Goal: Share content

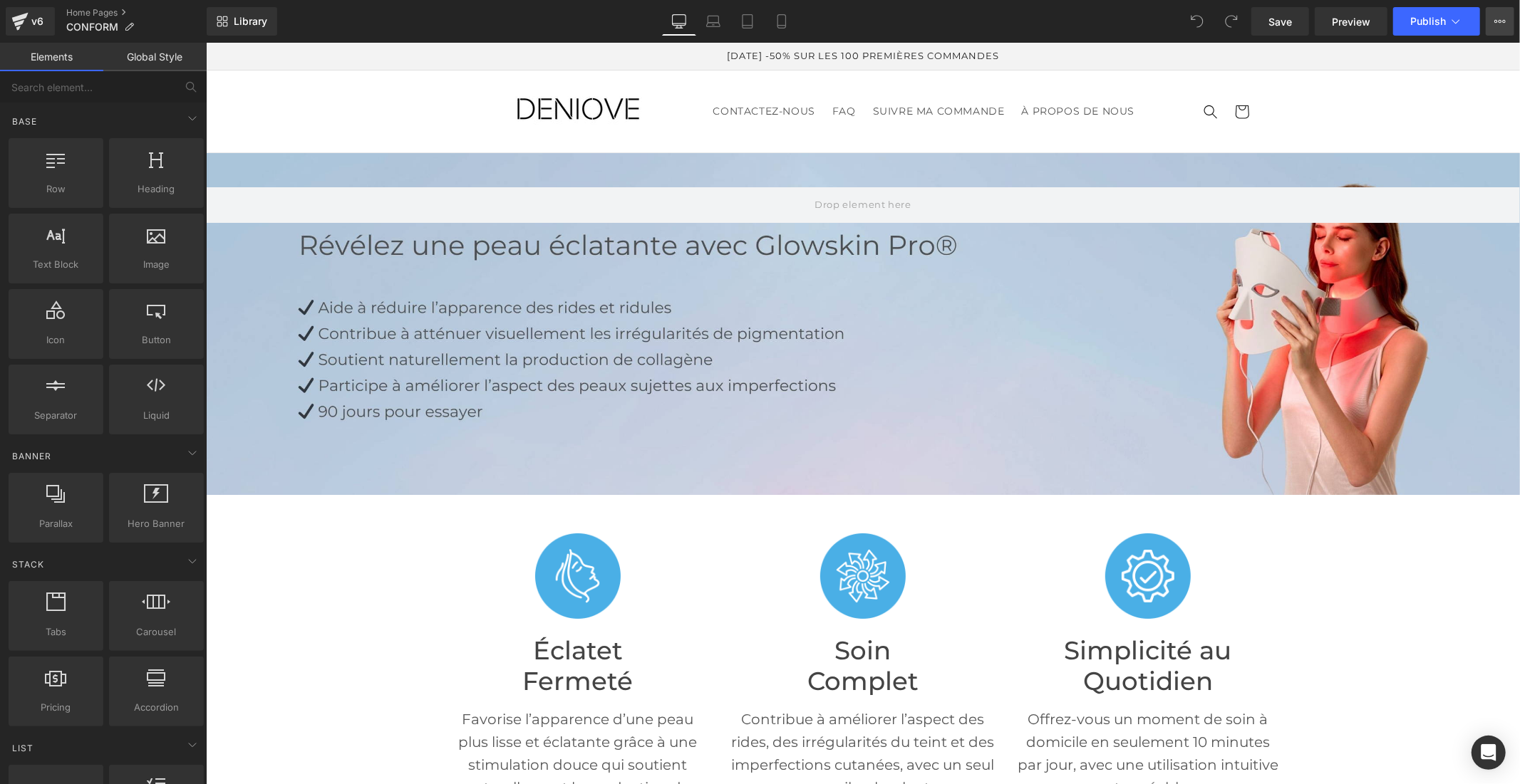
click at [1494, 20] on icon at bounding box center [1496, 20] width 4 height 3
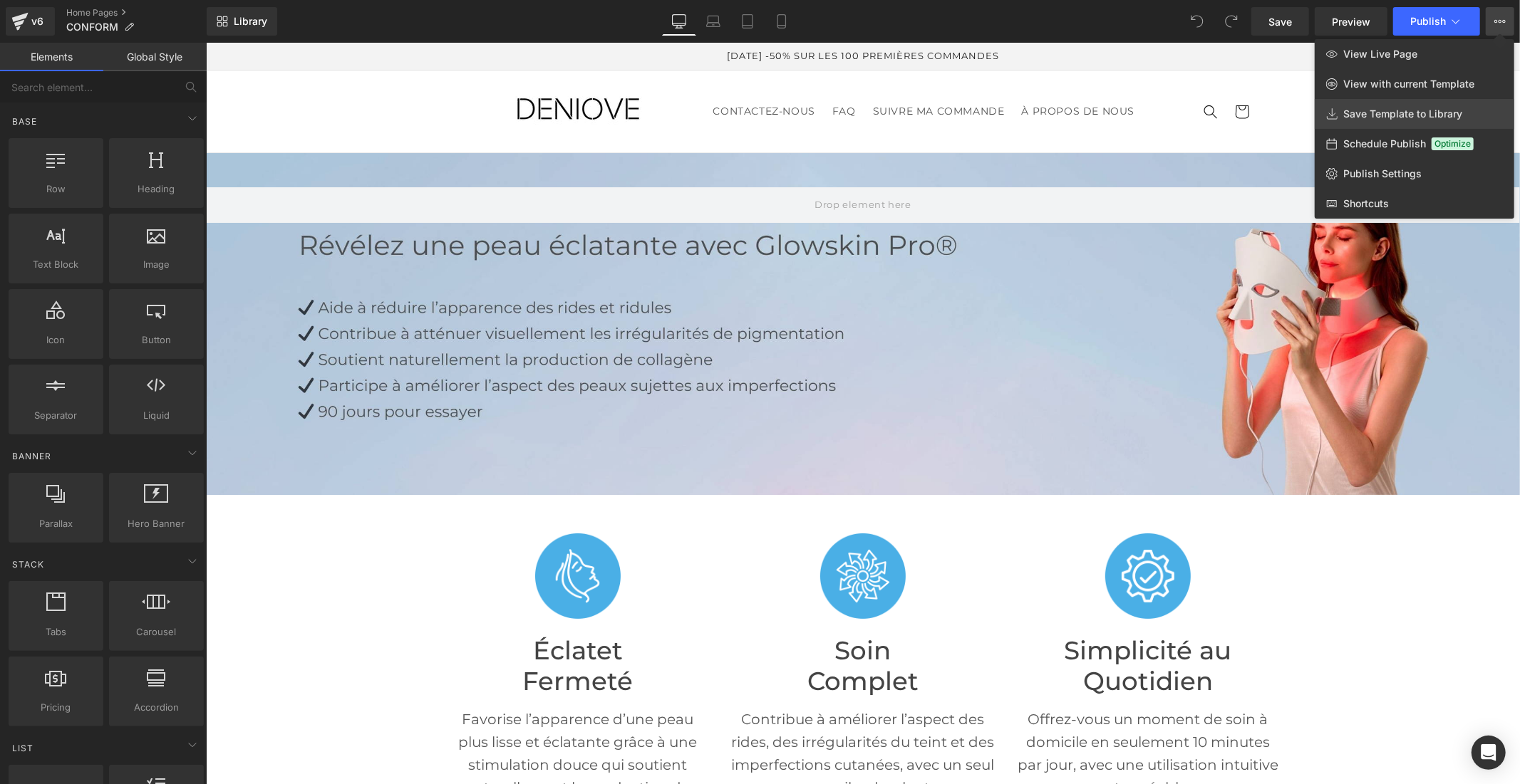
click at [1413, 119] on span "Save Template to Library" at bounding box center [1403, 114] width 119 height 12
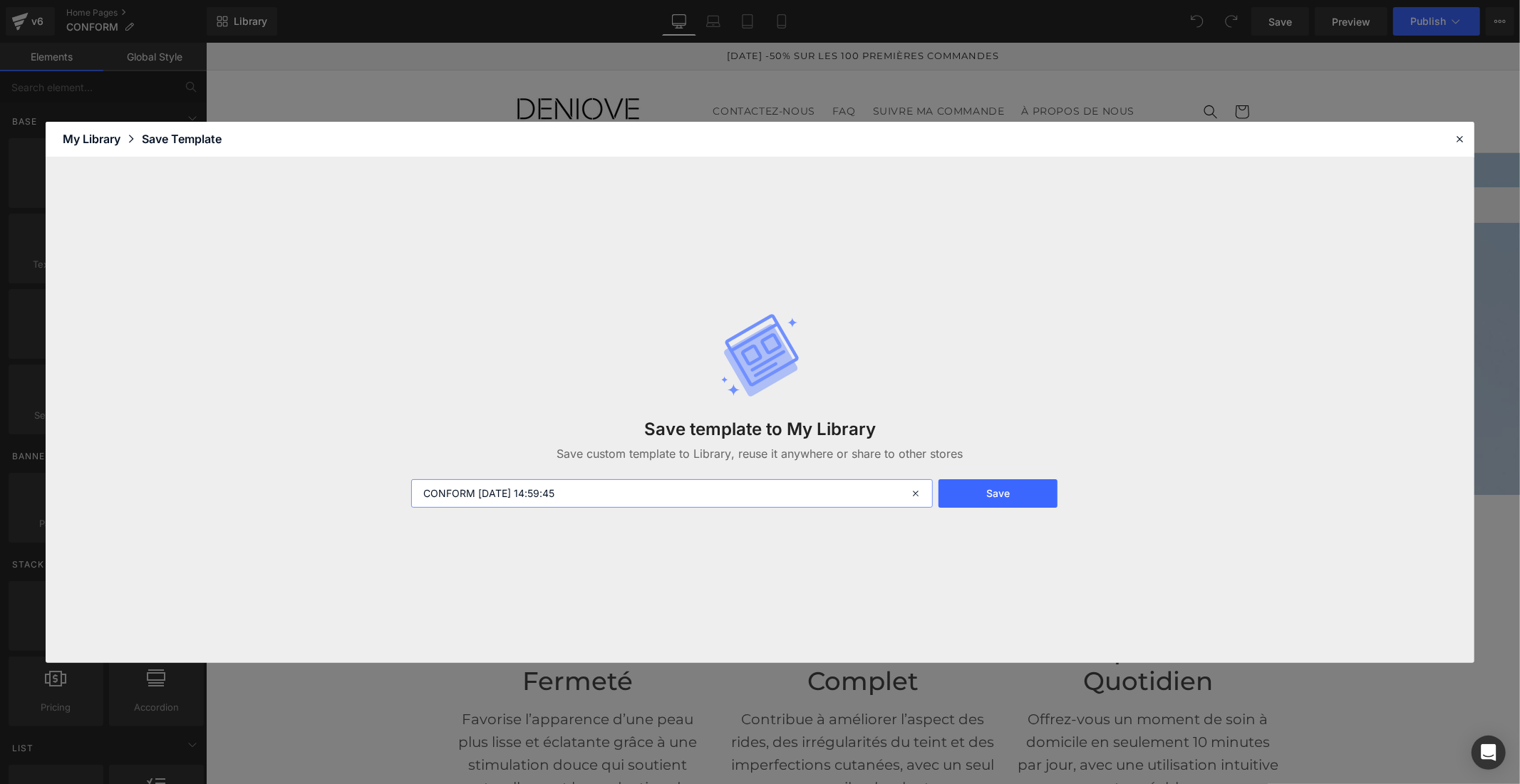
drag, startPoint x: 592, startPoint y: 488, endPoint x: 480, endPoint y: 497, distance: 112.4
click at [480, 497] on input "CONFORM 2025-10-04 14:59:45" at bounding box center [672, 494] width 522 height 28
type input "CONFORM"
click at [967, 494] on button "Save" at bounding box center [998, 494] width 119 height 28
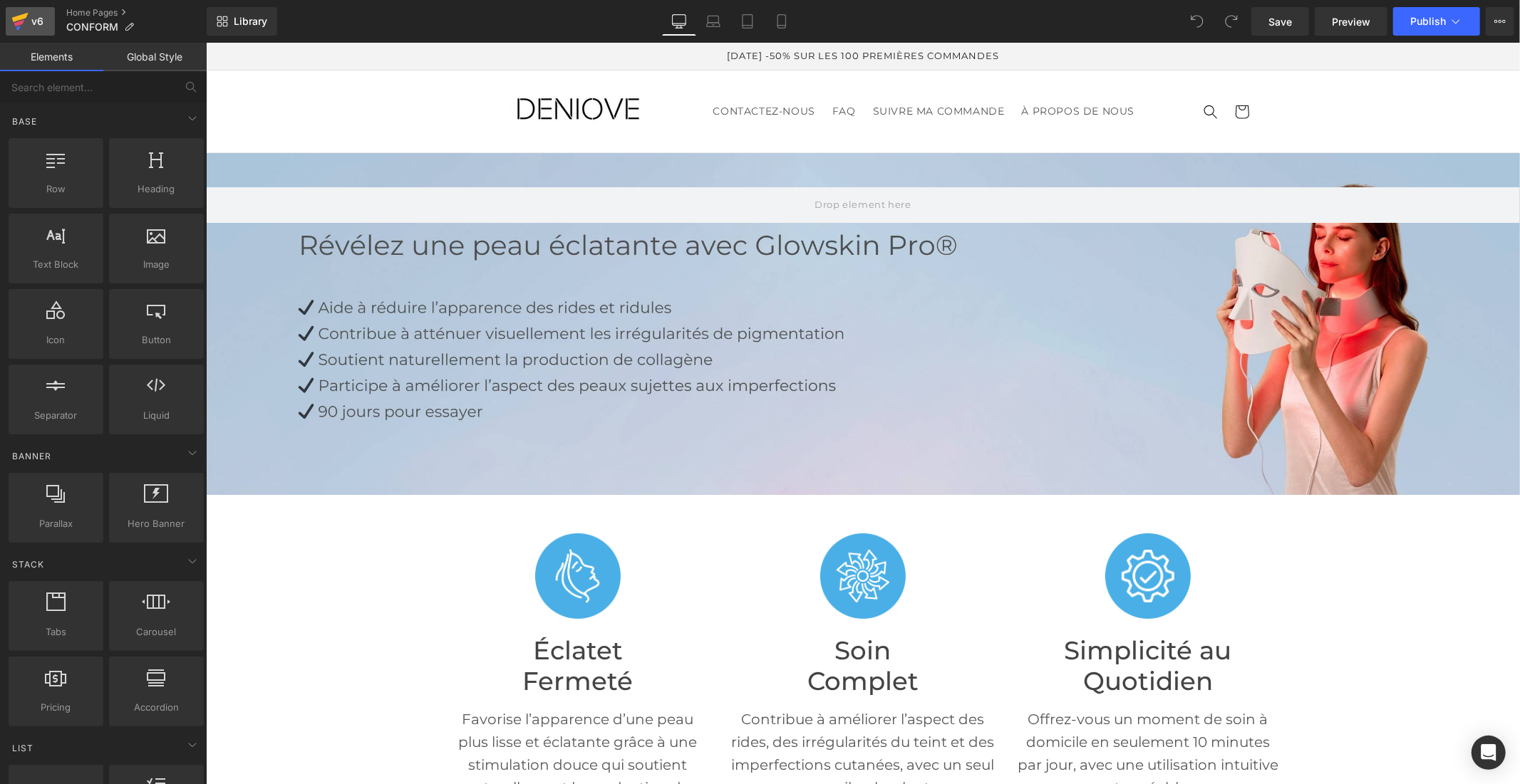
click at [32, 26] on div "v6" at bounding box center [37, 21] width 18 height 19
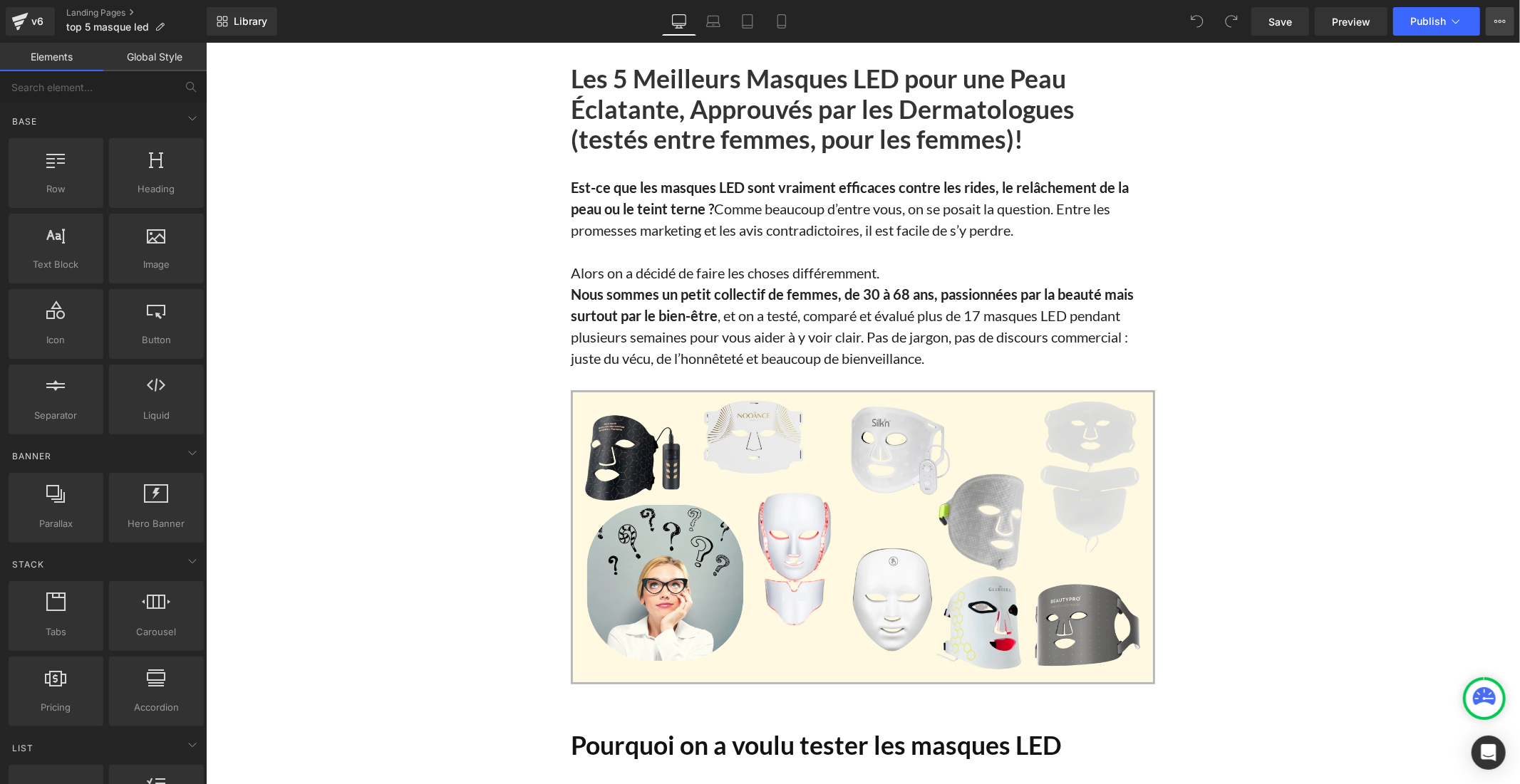
click at [1493, 19] on button "View Live Page View with current Template Save Template to Library Schedule Pub…" at bounding box center [1500, 21] width 28 height 28
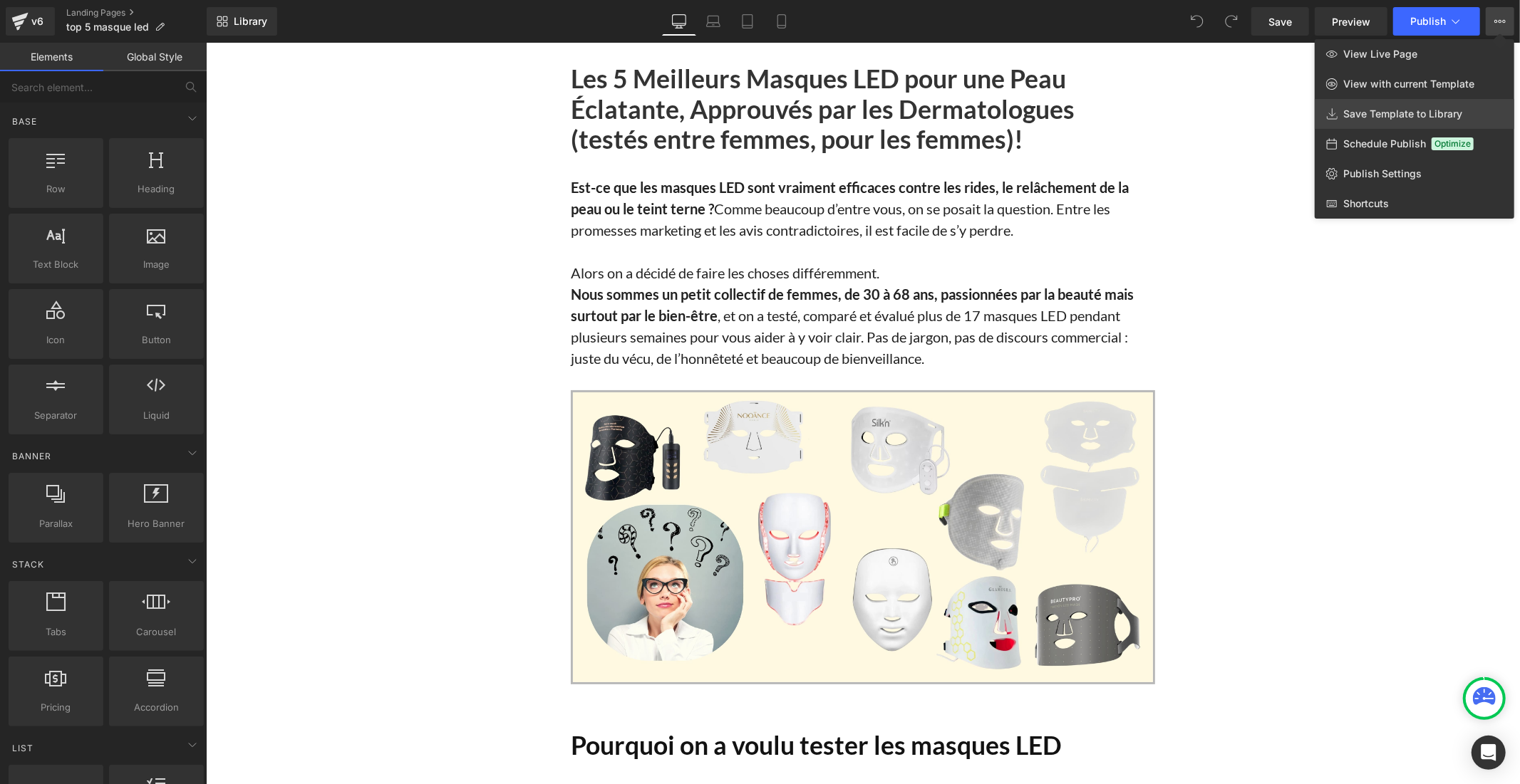
click at [1422, 117] on span "Save Template to Library" at bounding box center [1403, 114] width 119 height 12
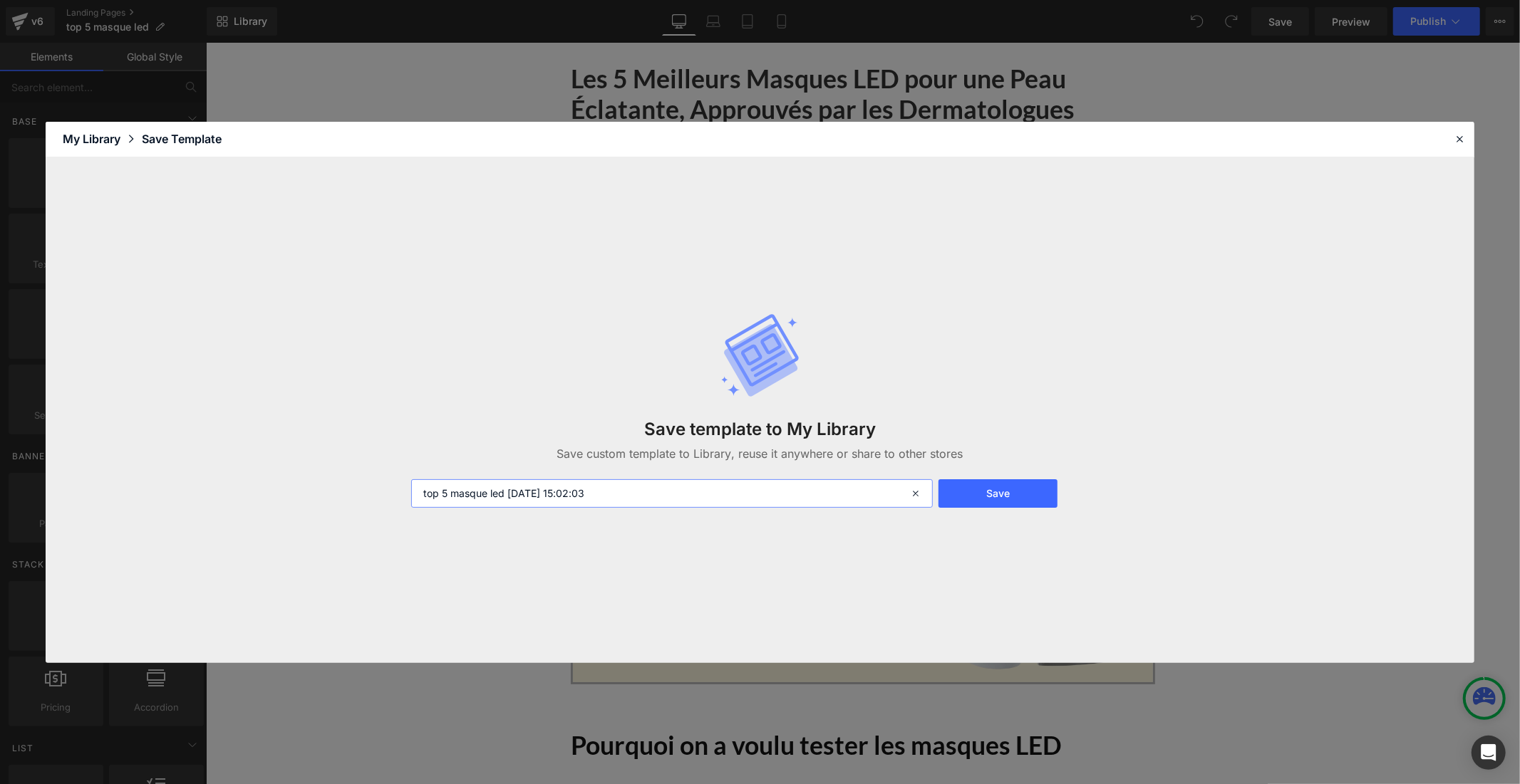
drag, startPoint x: 640, startPoint y: 492, endPoint x: 509, endPoint y: 494, distance: 131.0
click at [509, 494] on input "top 5 masque led [DATE] 15:02:03" at bounding box center [672, 494] width 522 height 28
type input "top 5 masque led 1"
click at [996, 492] on button "Save" at bounding box center [998, 494] width 119 height 28
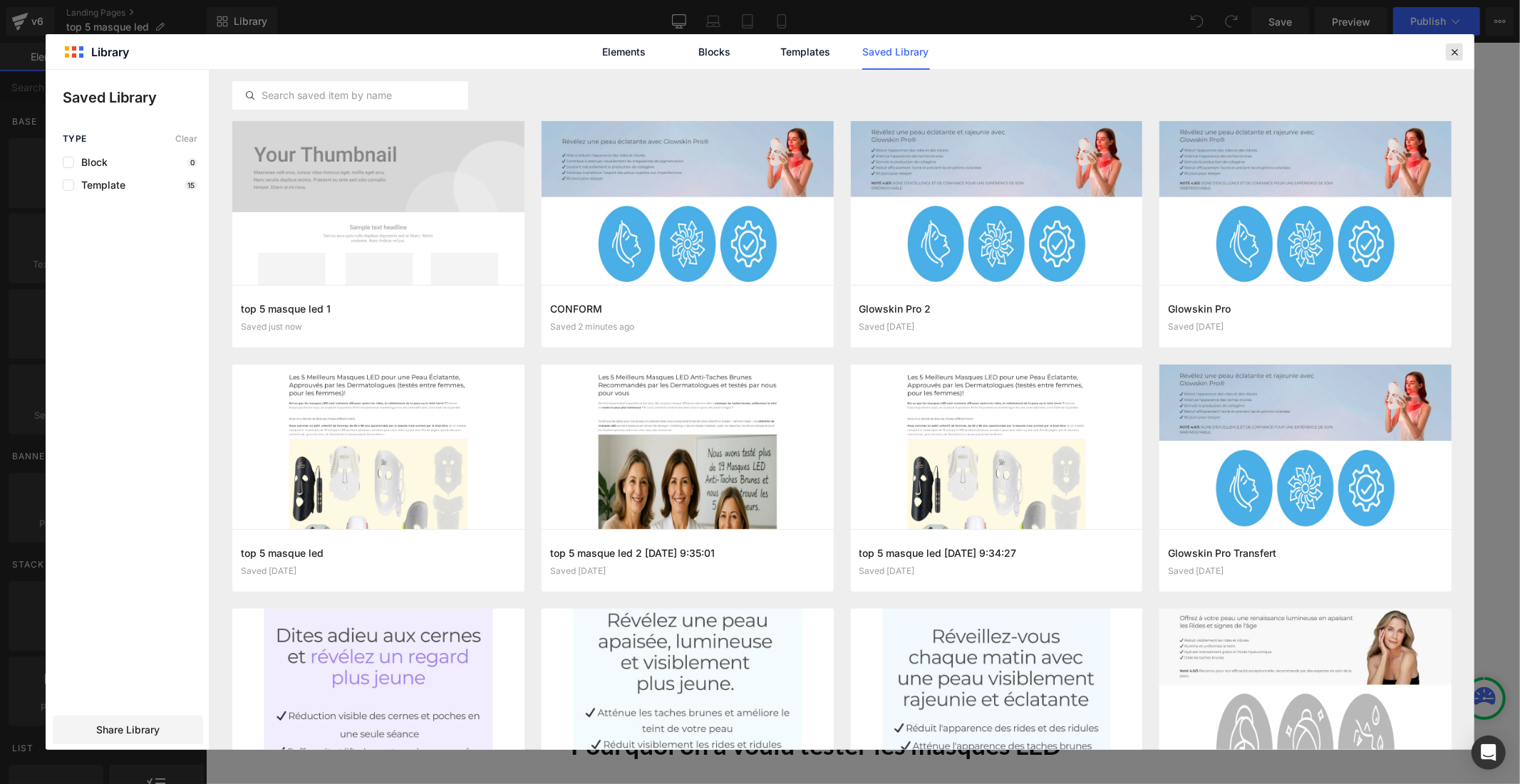
click at [1454, 52] on icon at bounding box center [1454, 51] width 12 height 12
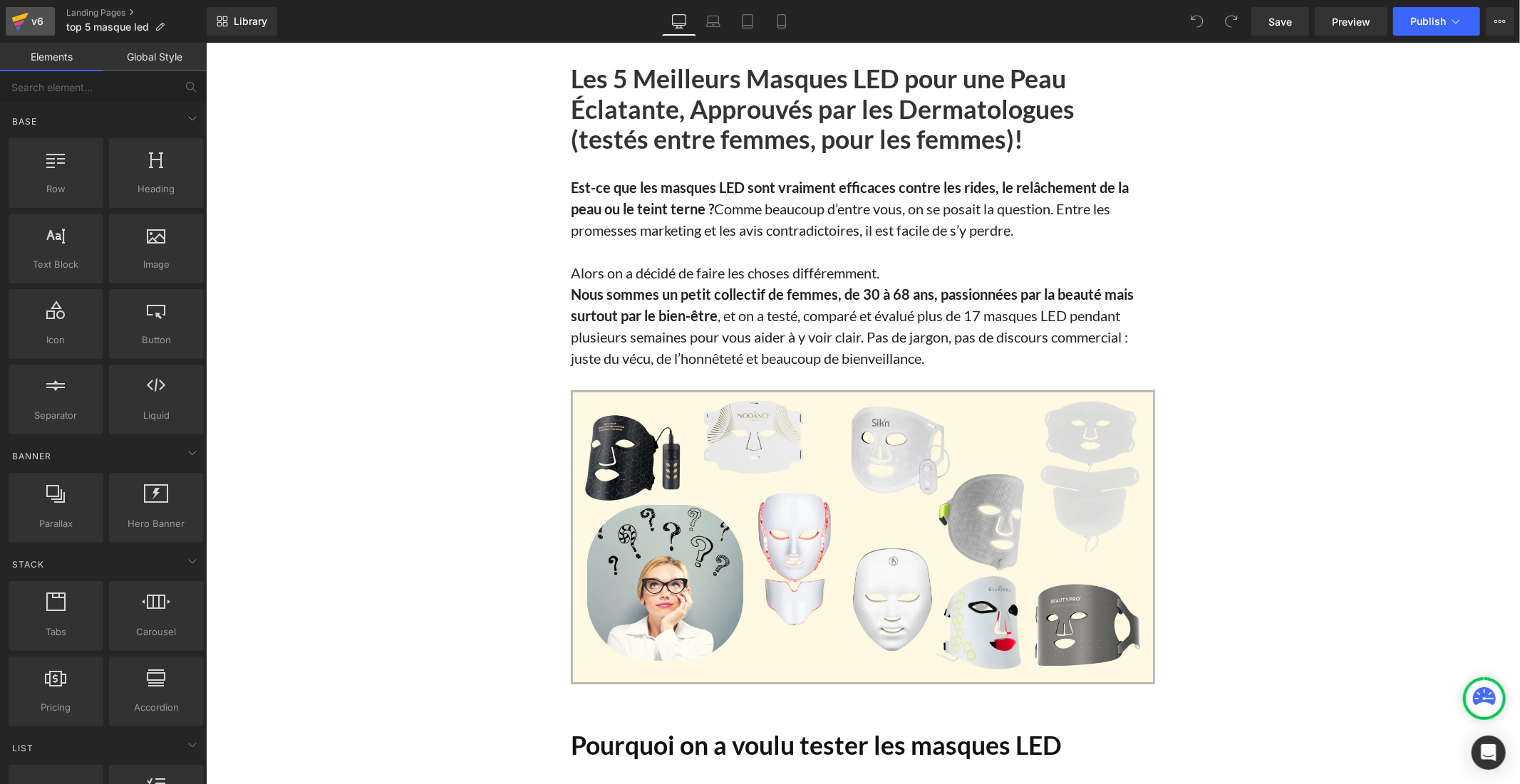
click at [40, 18] on div "v6" at bounding box center [37, 21] width 18 height 19
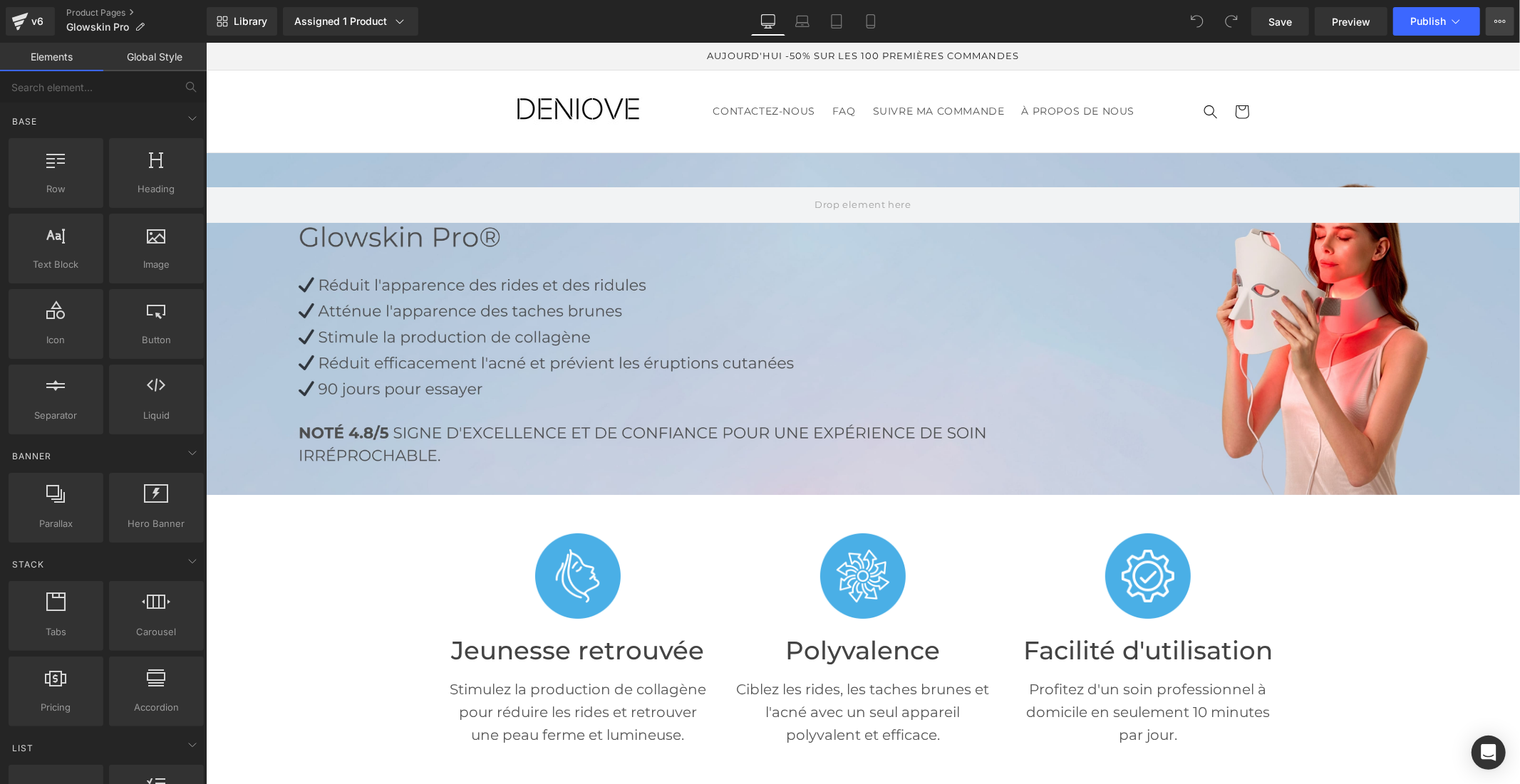
click at [1500, 16] on icon at bounding box center [1500, 21] width 12 height 12
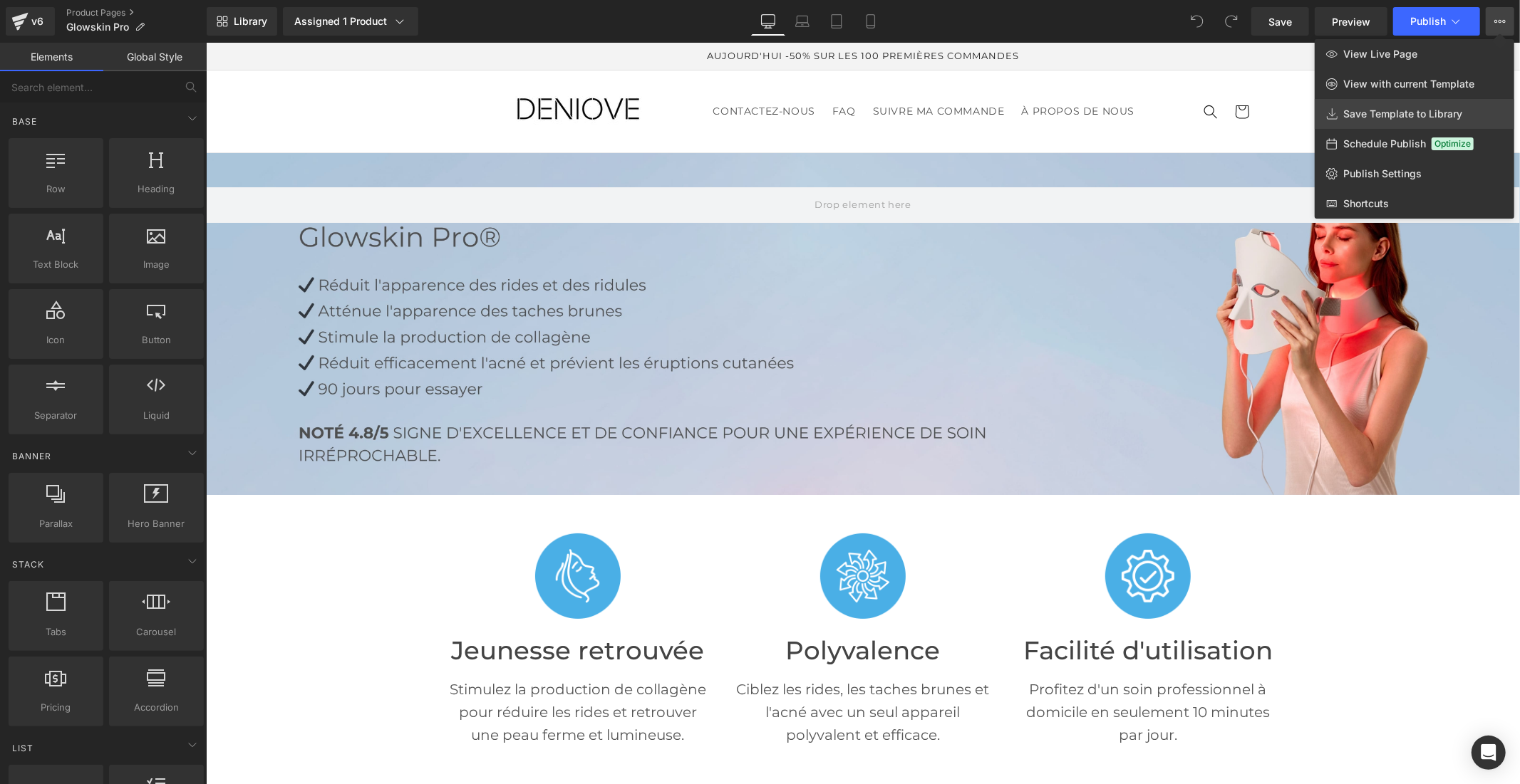
click at [1389, 118] on span "Save Template to Library" at bounding box center [1403, 114] width 119 height 12
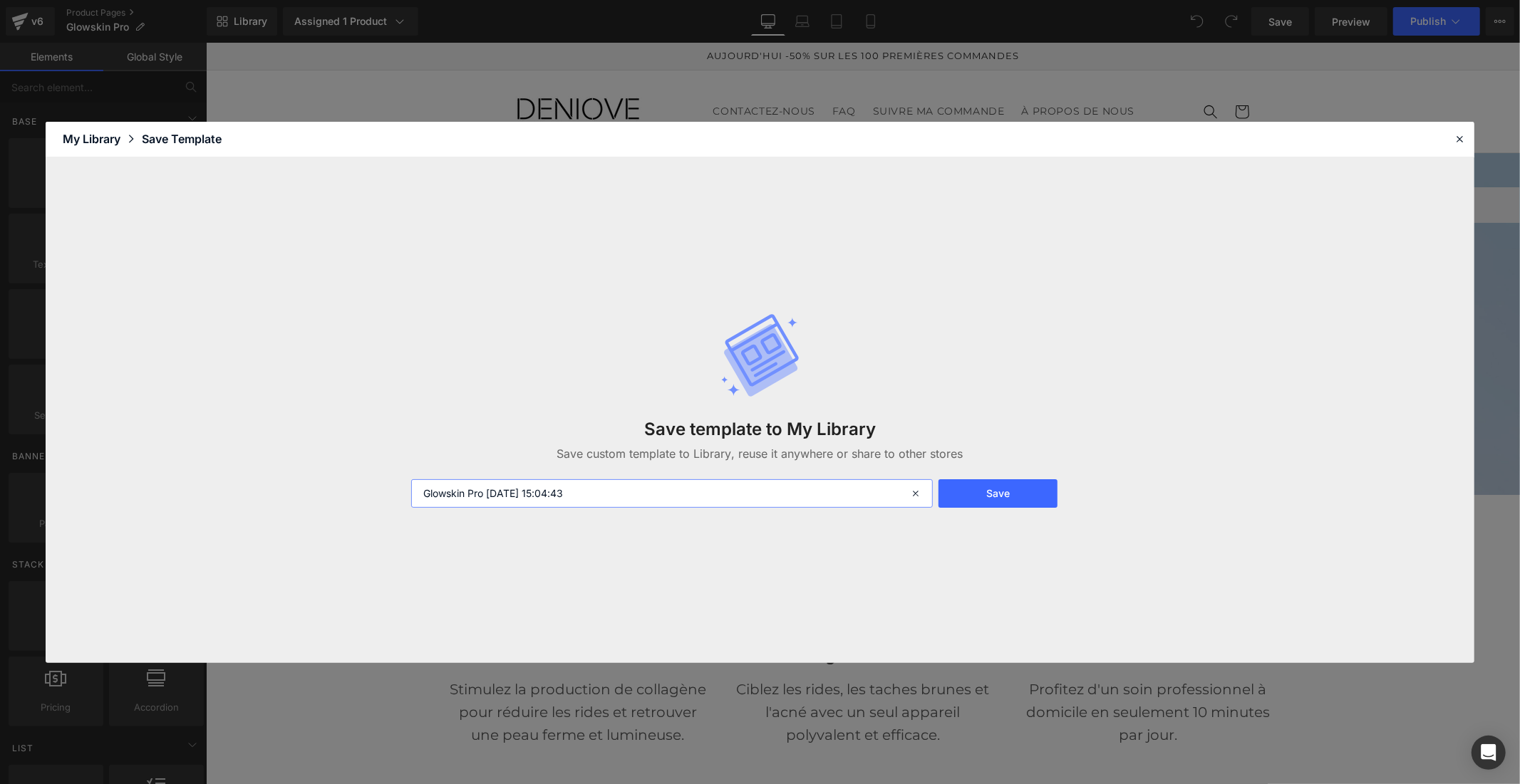
drag, startPoint x: 601, startPoint y: 490, endPoint x: 488, endPoint y: 494, distance: 113.1
click at [488, 494] on input "Glowskin Pro 2025-10-04 15:04:43" at bounding box center [672, 494] width 522 height 28
type input "Glowskin Pro LP"
click at [960, 487] on button "Save" at bounding box center [998, 494] width 119 height 28
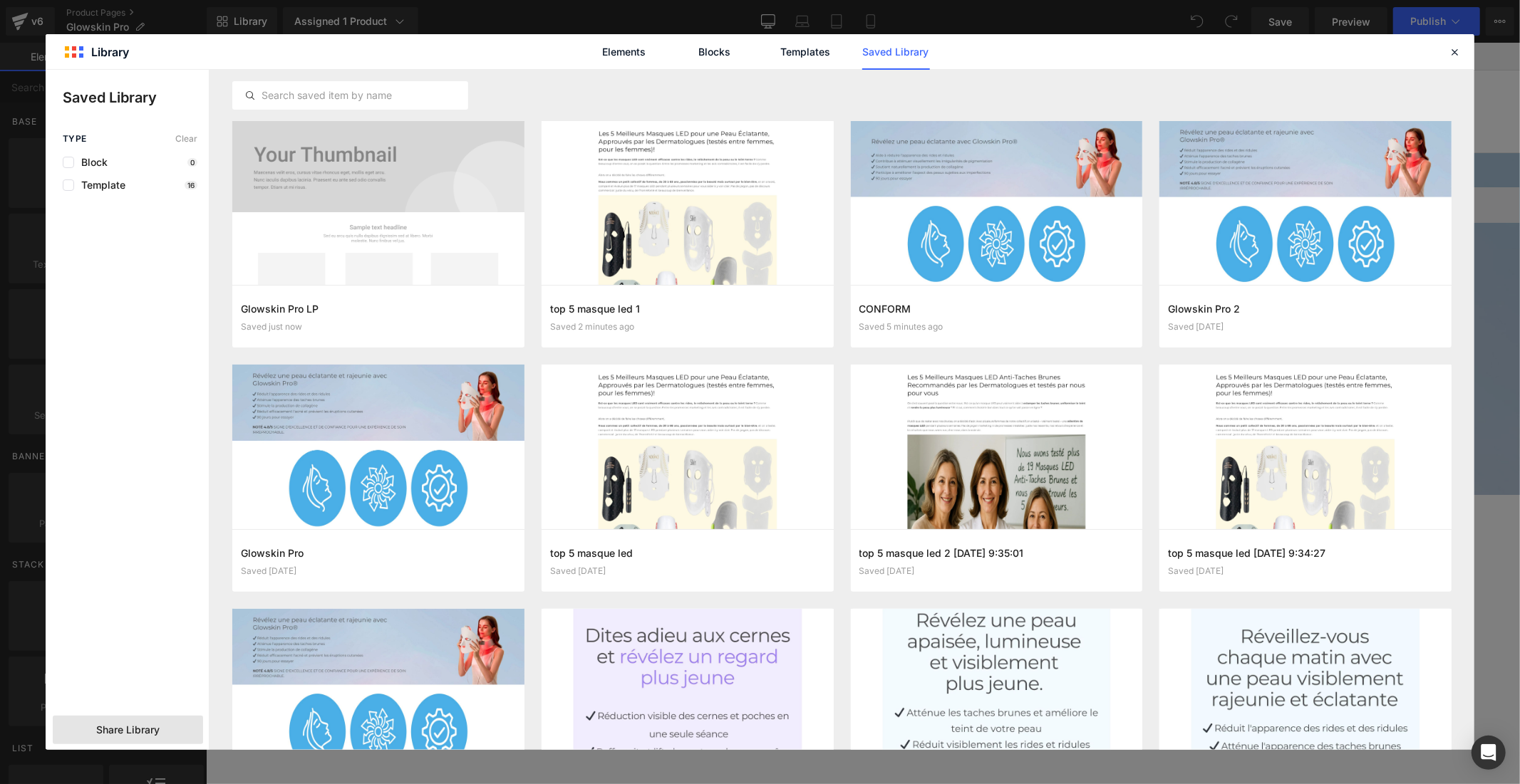
click at [127, 733] on span "Share Library" at bounding box center [127, 730] width 63 height 14
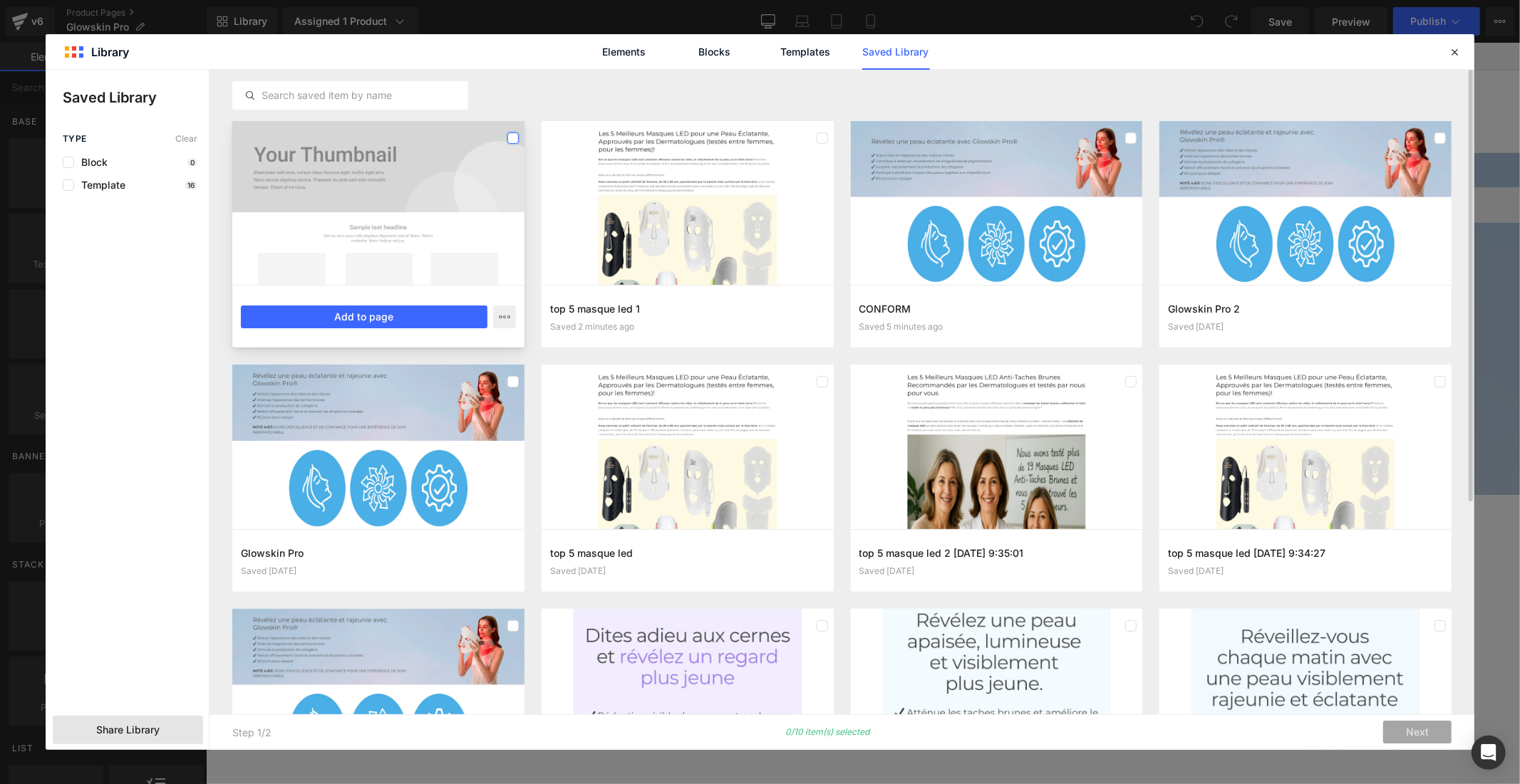
click at [516, 138] on label at bounding box center [513, 137] width 12 height 12
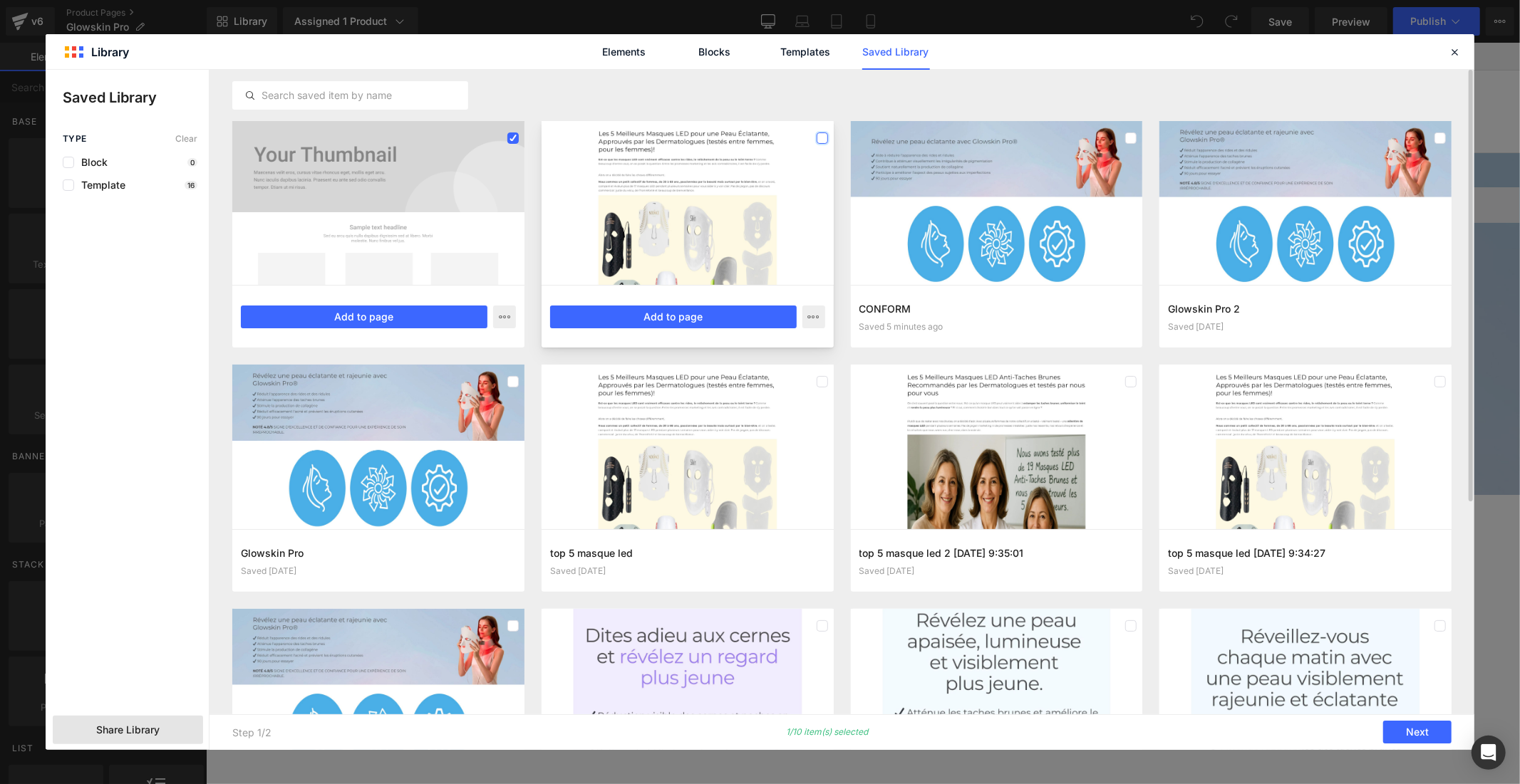
click at [820, 132] on label at bounding box center [822, 137] width 12 height 12
click at [1130, 137] on label at bounding box center [1130, 137] width 12 height 12
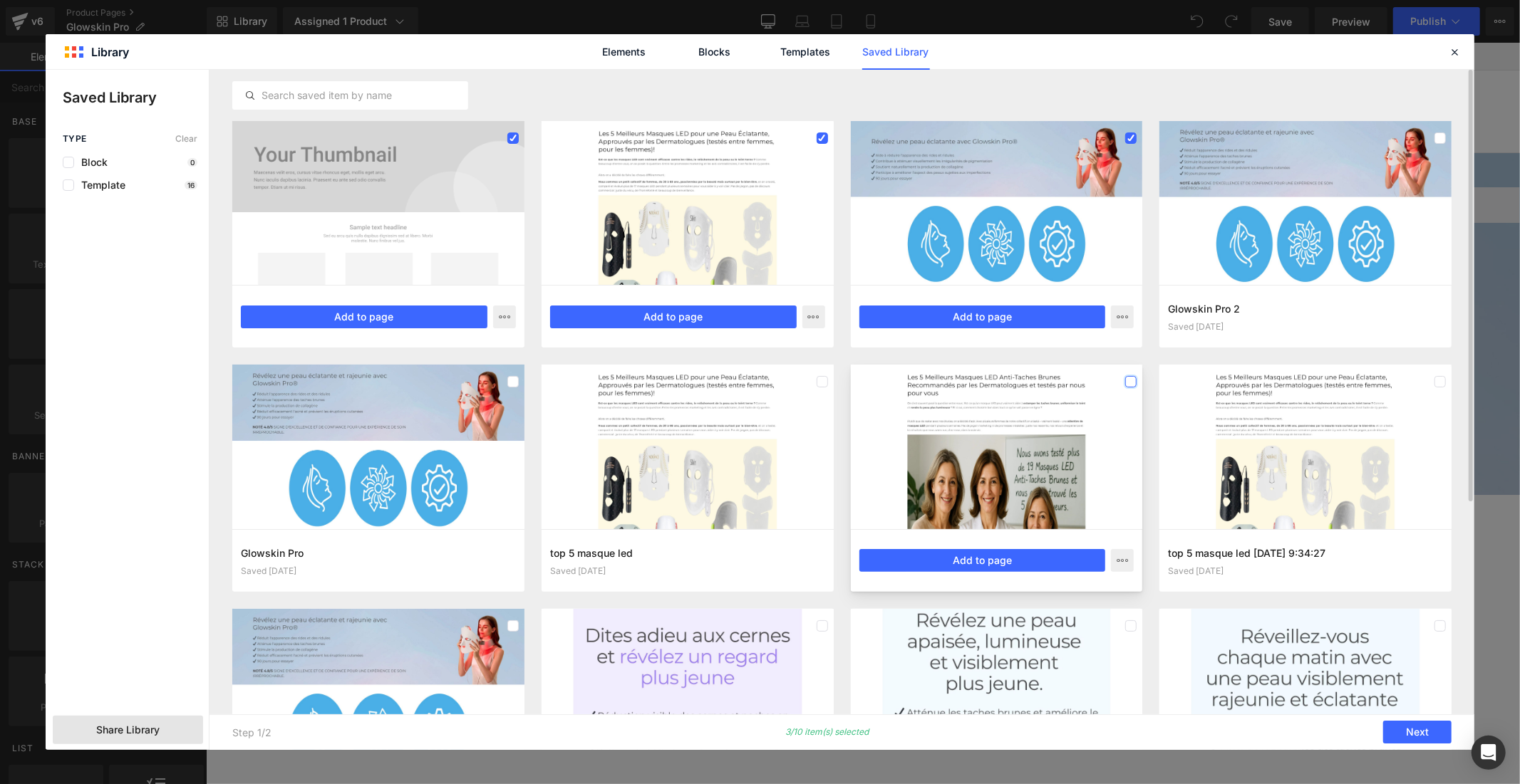
click at [1128, 383] on label at bounding box center [1130, 381] width 12 height 12
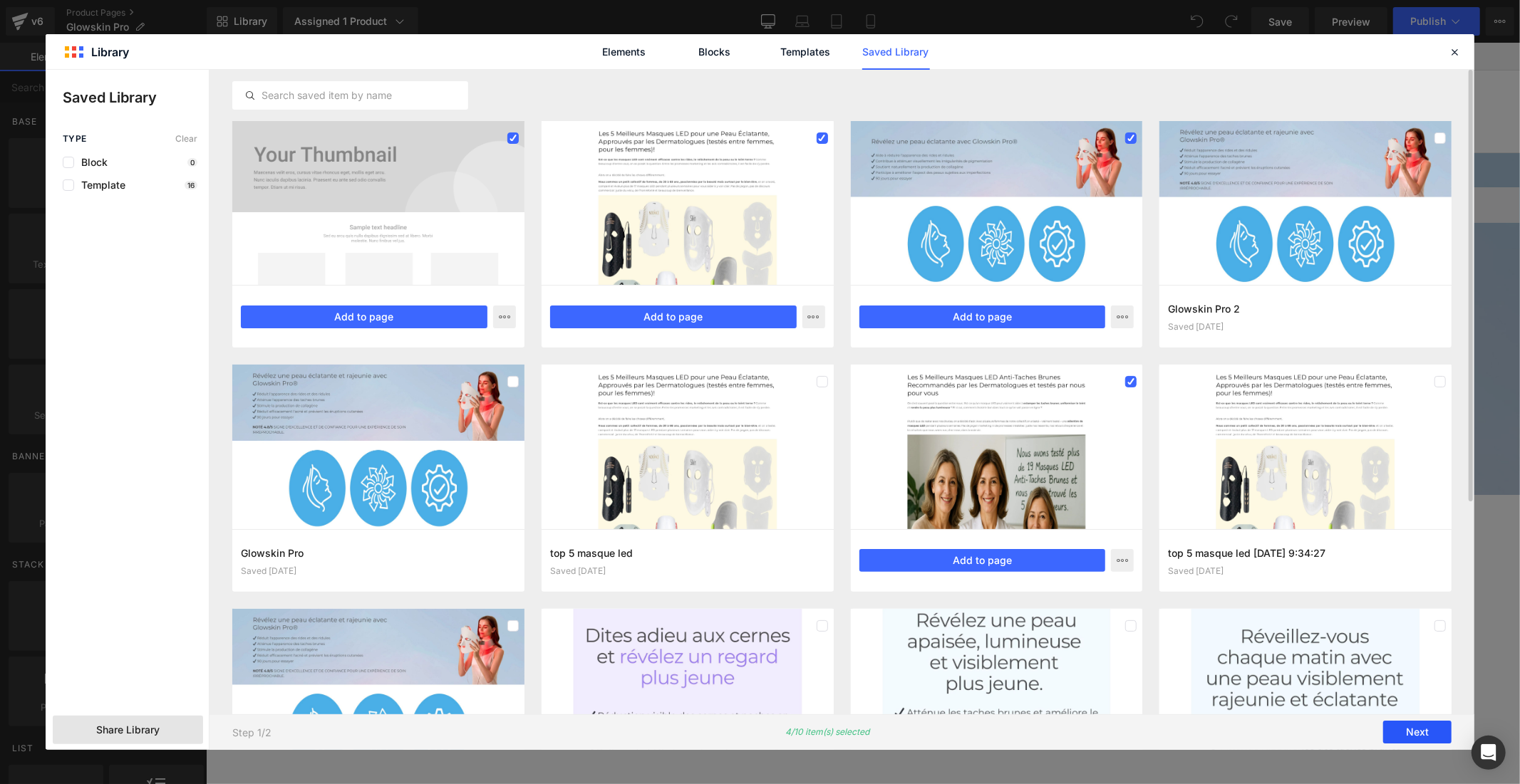
click at [1415, 734] on button "Next" at bounding box center [1417, 733] width 68 height 23
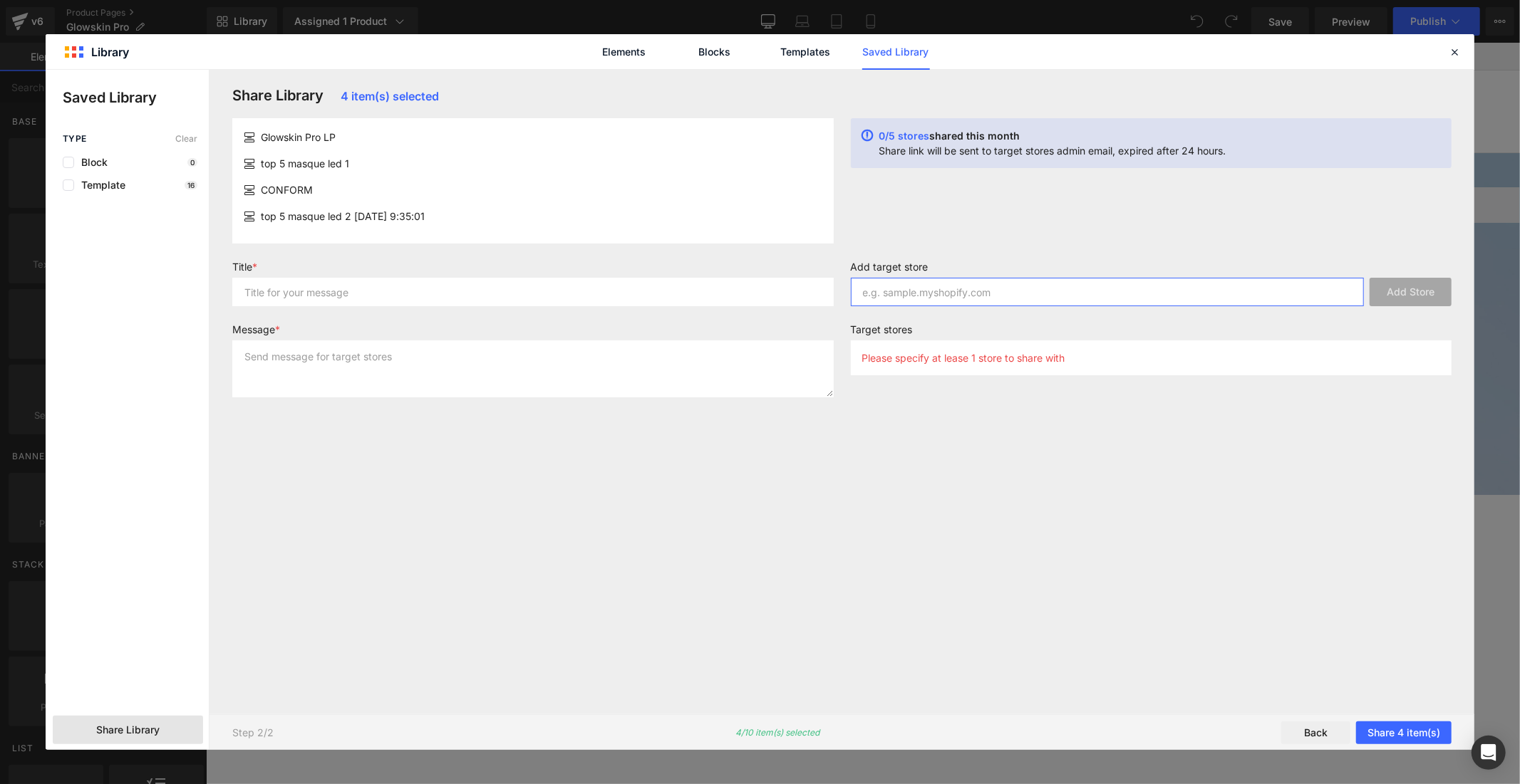
click at [980, 297] on input "text" at bounding box center [1107, 292] width 514 height 28
paste input "rpts0g-1m"
type input "rpts0g-1m"
click at [1390, 292] on button "Add Store" at bounding box center [1411, 292] width 82 height 28
click at [740, 296] on input "text" at bounding box center [533, 292] width 602 height 28
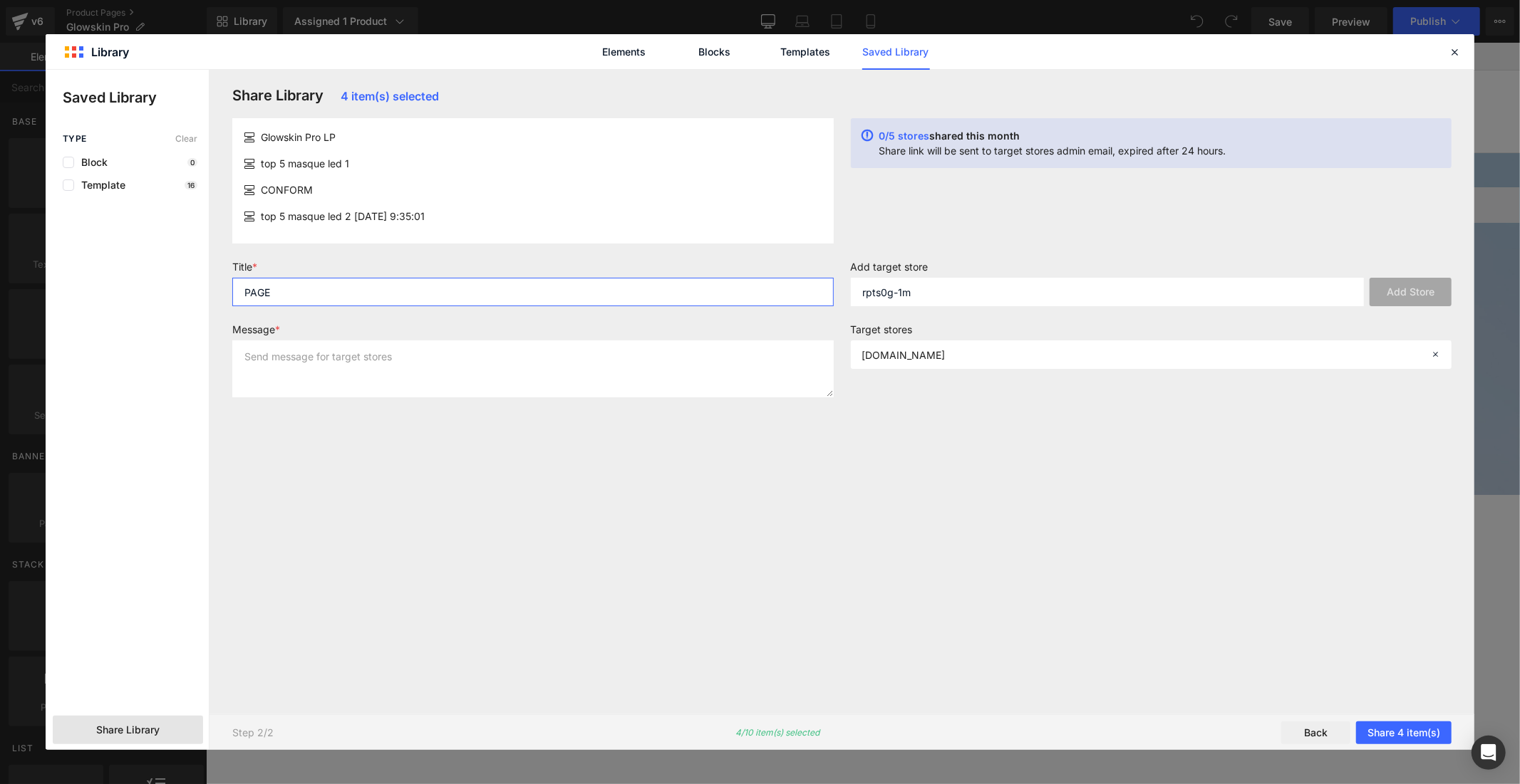
type input "PAGE"
click at [792, 367] on textarea at bounding box center [533, 369] width 602 height 57
type textarea "PAGE"
click at [1405, 732] on button "Share 4 item(s)" at bounding box center [1405, 733] width 96 height 23
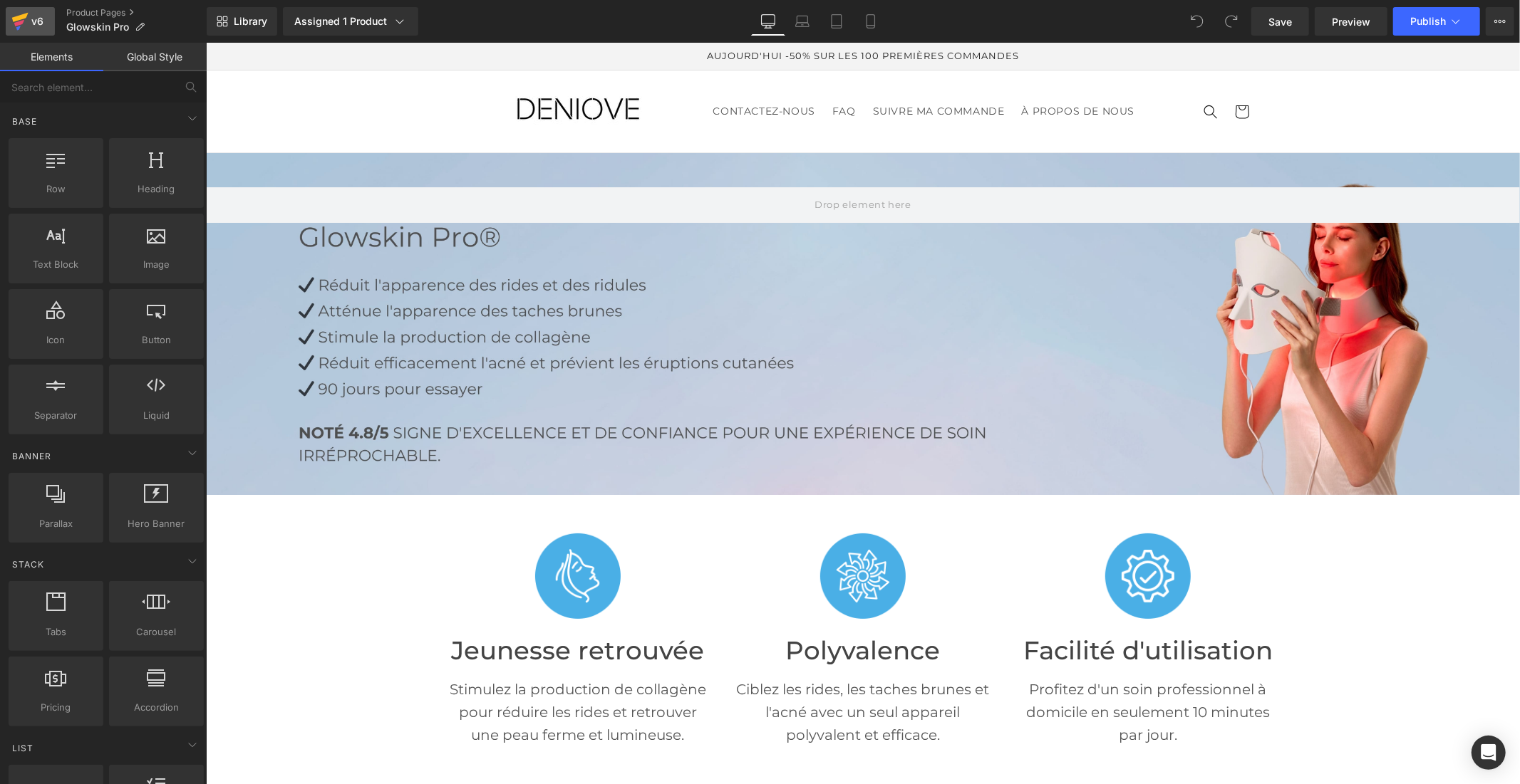
click at [31, 20] on div "v6" at bounding box center [37, 21] width 18 height 19
